Goal: Navigation & Orientation: Find specific page/section

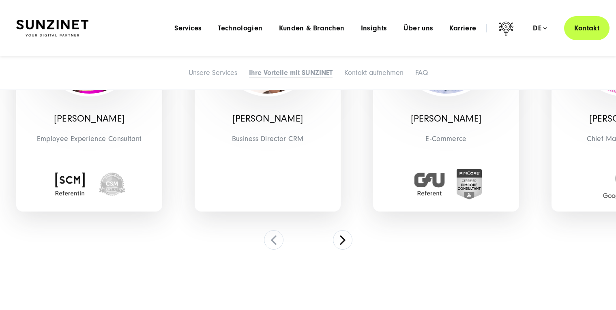
scroll to position [2677, 0]
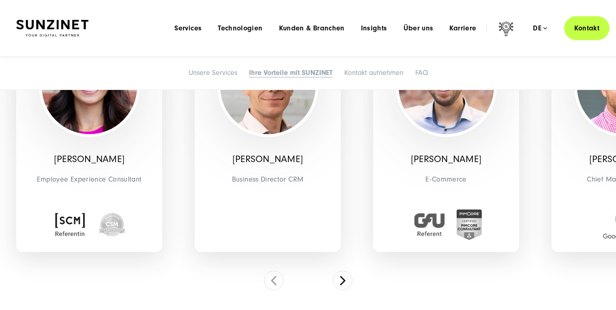
click at [269, 177] on span "Business Director CRM" at bounding box center [268, 179] width 134 height 13
click at [267, 124] on img at bounding box center [267, 86] width 95 height 95
click at [461, 23] on div "Menu Services Menu Full Service Digitalagentur Wir lösen komplexe Herausforderu…" at bounding box center [387, 28] width 443 height 24
click at [465, 27] on span "Karriere" at bounding box center [462, 28] width 27 height 8
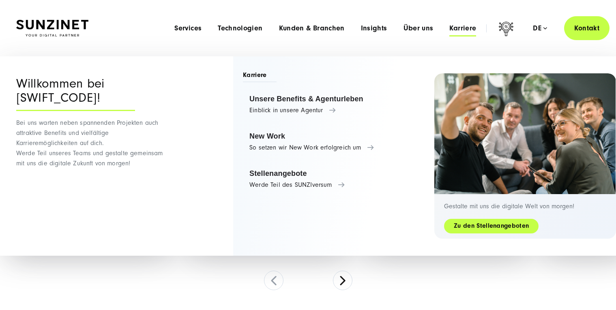
click at [490, 228] on link "Zu den Stellenangeboten" at bounding box center [491, 225] width 95 height 9
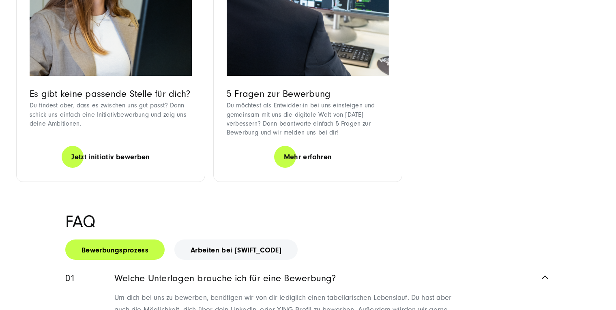
scroll to position [1014, 0]
